Goal: Find specific page/section: Find specific page/section

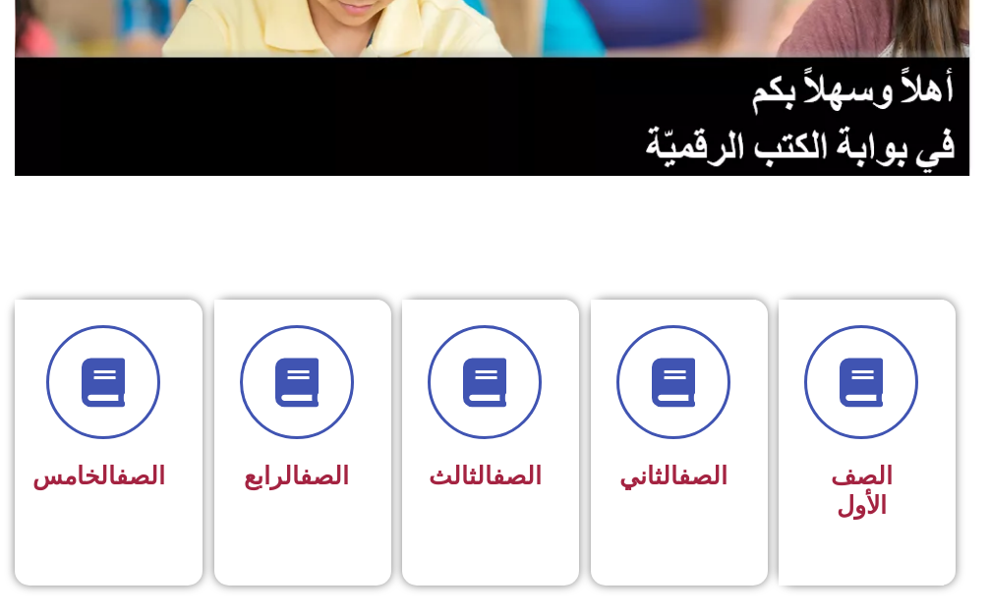
scroll to position [491, 0]
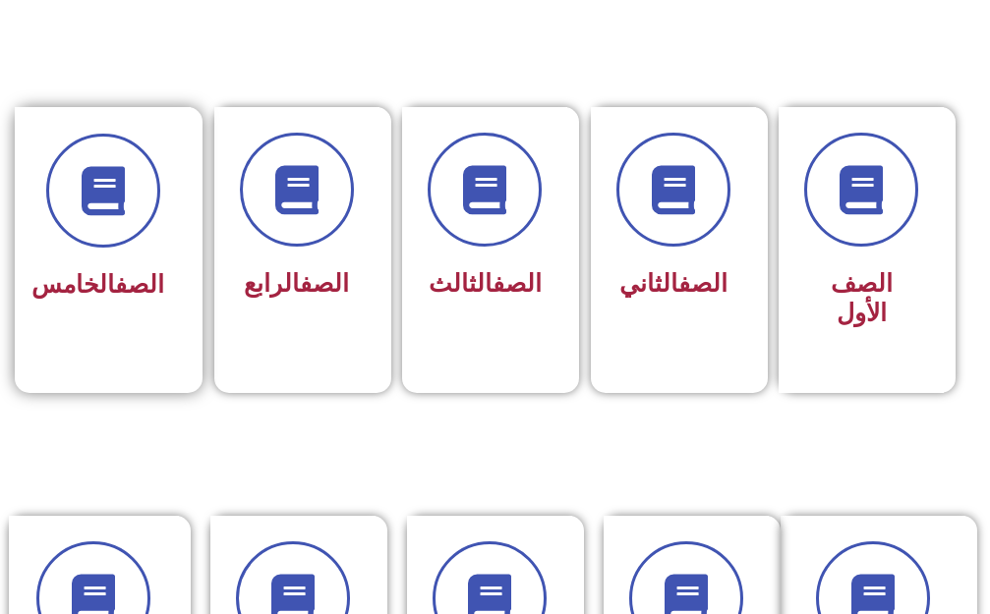
click at [113, 299] on span "الصف الخامس" at bounding box center [97, 284] width 133 height 28
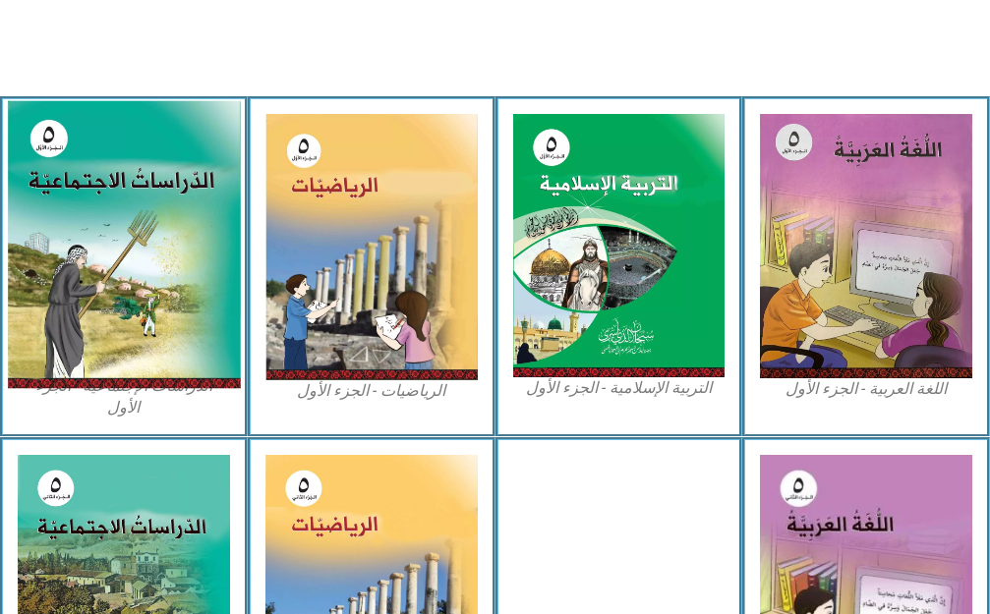
scroll to position [590, 0]
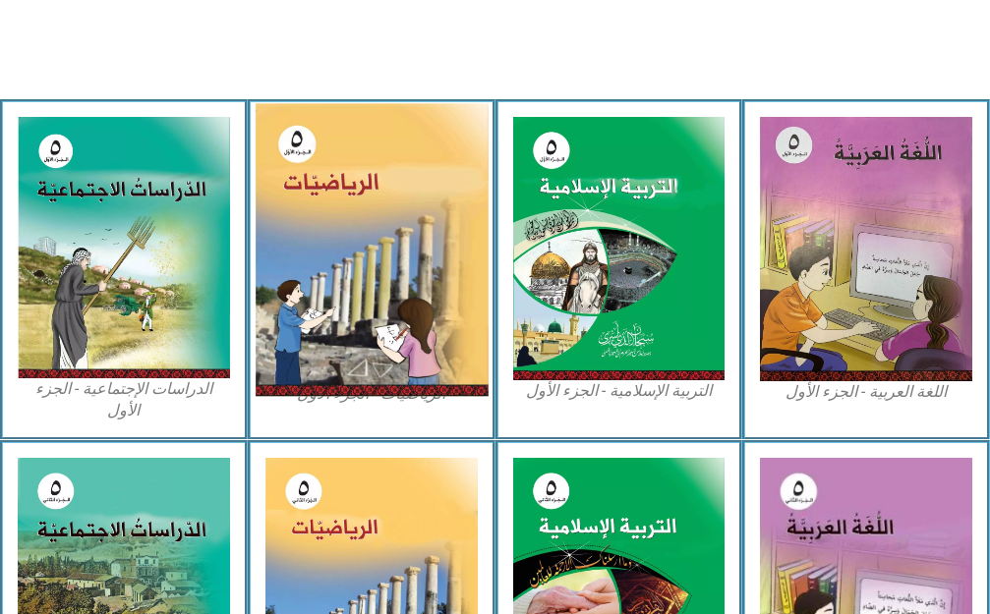
click at [417, 243] on img at bounding box center [371, 250] width 233 height 294
click at [417, 244] on img at bounding box center [371, 250] width 233 height 294
drag, startPoint x: 417, startPoint y: 244, endPoint x: 410, endPoint y: 286, distance: 42.8
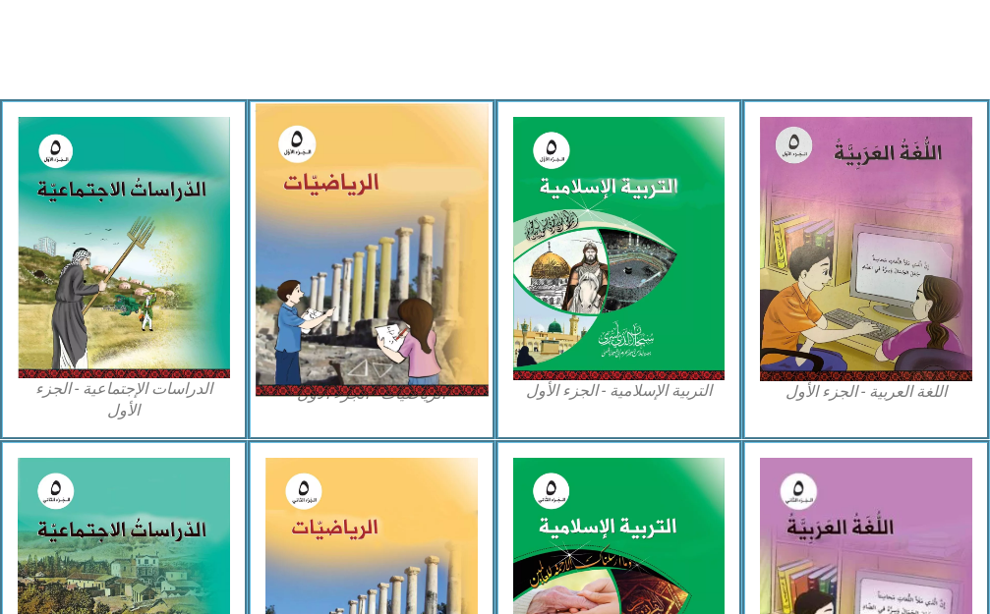
click at [410, 287] on img at bounding box center [371, 250] width 233 height 294
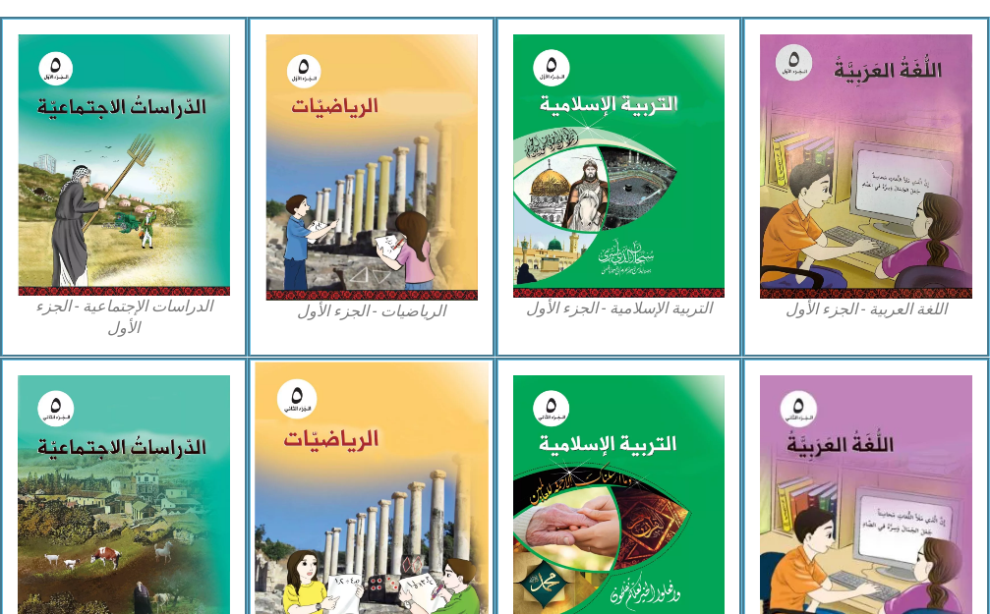
scroll to position [566, 0]
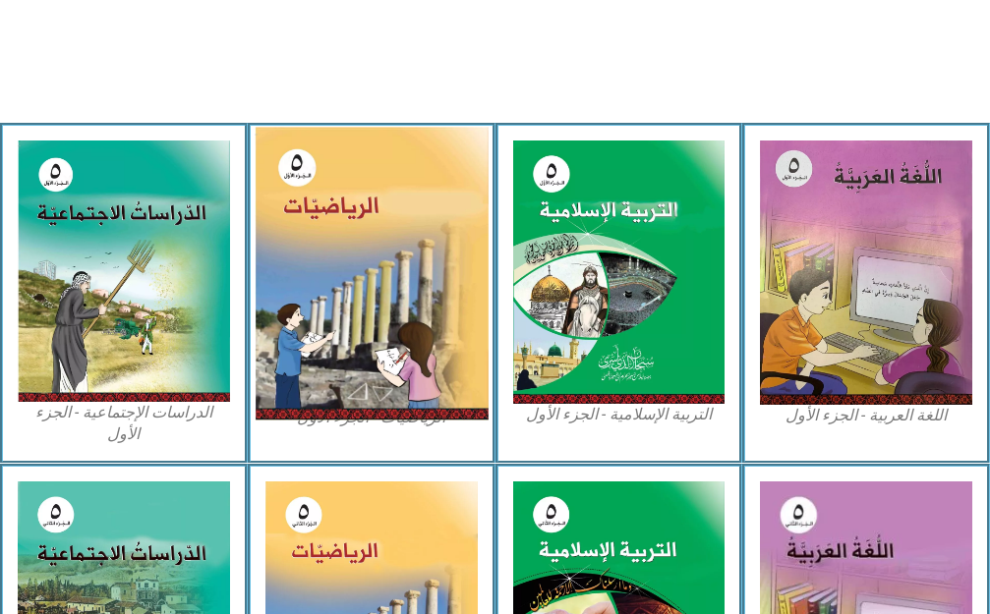
drag, startPoint x: 323, startPoint y: 179, endPoint x: 332, endPoint y: 174, distance: 10.1
click at [325, 178] on img at bounding box center [371, 274] width 233 height 294
click at [333, 175] on img at bounding box center [371, 274] width 233 height 294
click at [356, 343] on img at bounding box center [371, 274] width 233 height 294
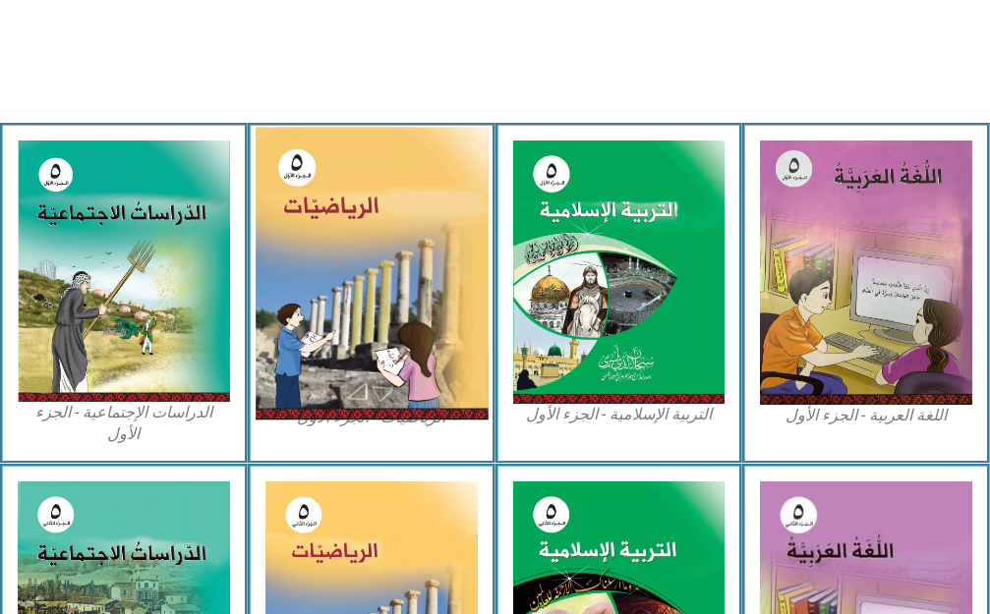
click at [356, 342] on img at bounding box center [371, 274] width 233 height 294
click at [388, 384] on img at bounding box center [371, 274] width 233 height 294
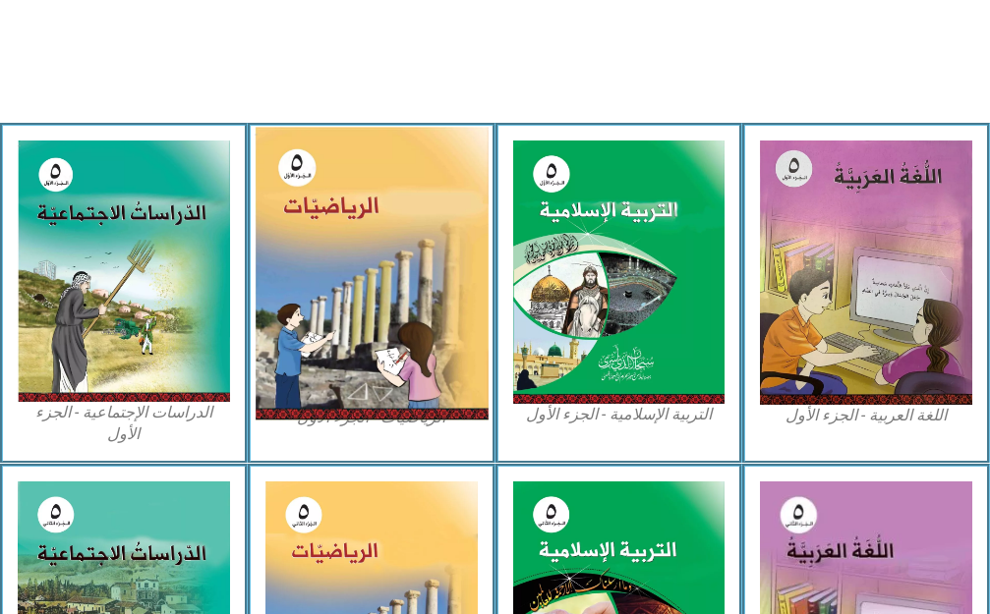
click at [394, 382] on img at bounding box center [371, 274] width 233 height 294
click at [393, 379] on img at bounding box center [371, 274] width 233 height 294
drag, startPoint x: 339, startPoint y: 301, endPoint x: 352, endPoint y: 296, distance: 13.7
click at [341, 301] on img at bounding box center [371, 274] width 233 height 294
drag, startPoint x: 352, startPoint y: 296, endPoint x: 381, endPoint y: 281, distance: 33.0
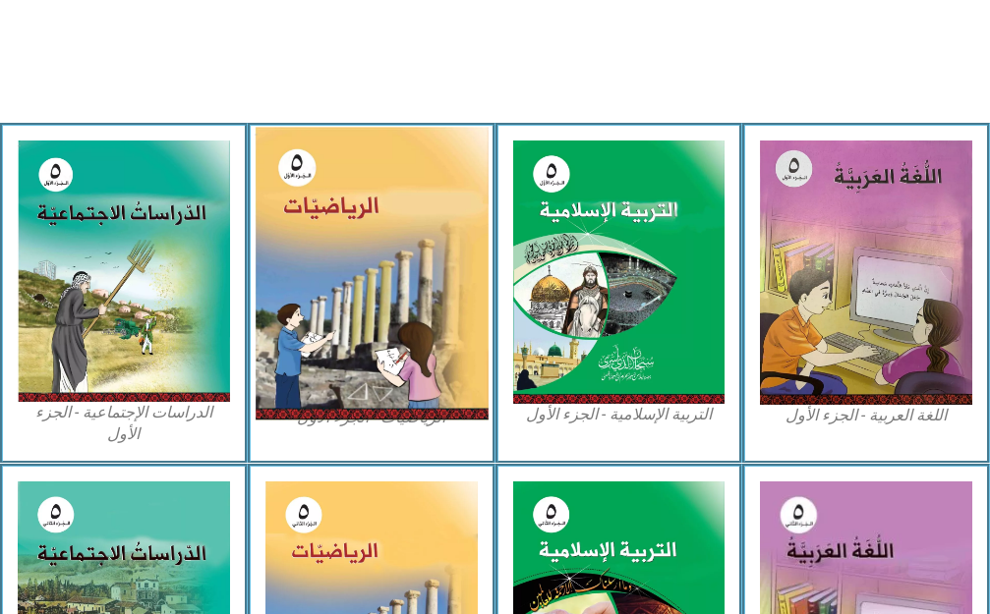
click at [354, 295] on img at bounding box center [371, 274] width 233 height 294
click at [443, 228] on img at bounding box center [371, 274] width 233 height 294
